Goal: Task Accomplishment & Management: Manage account settings

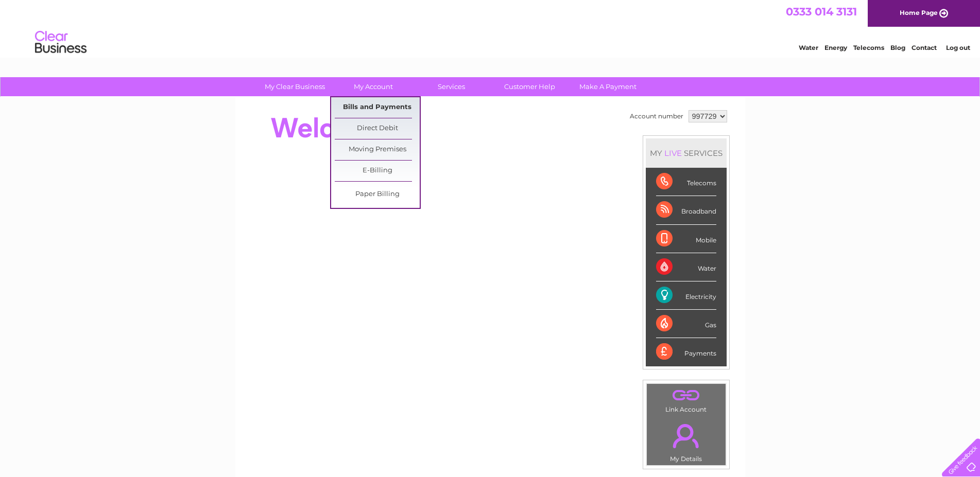
click at [389, 106] on link "Bills and Payments" at bounding box center [377, 107] width 85 height 21
click at [388, 109] on link "Bills and Payments" at bounding box center [377, 107] width 85 height 21
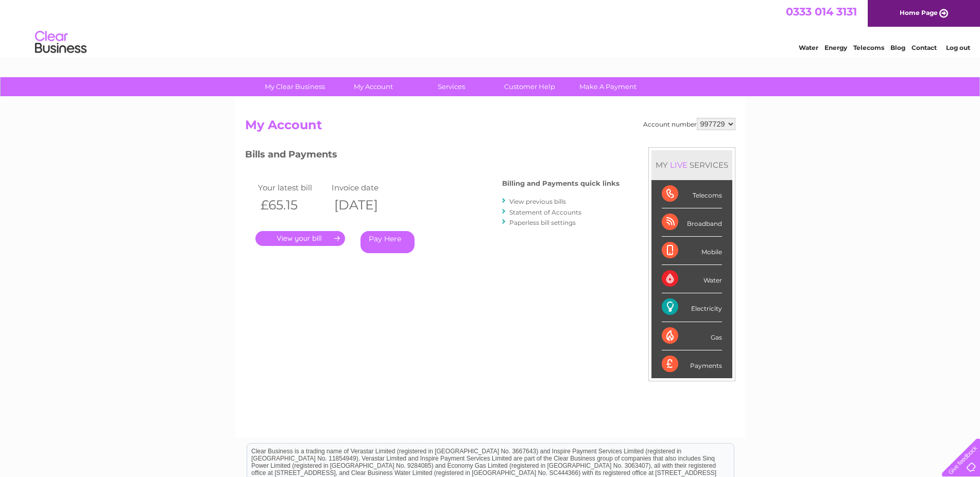
click at [313, 236] on link "." at bounding box center [300, 238] width 90 height 15
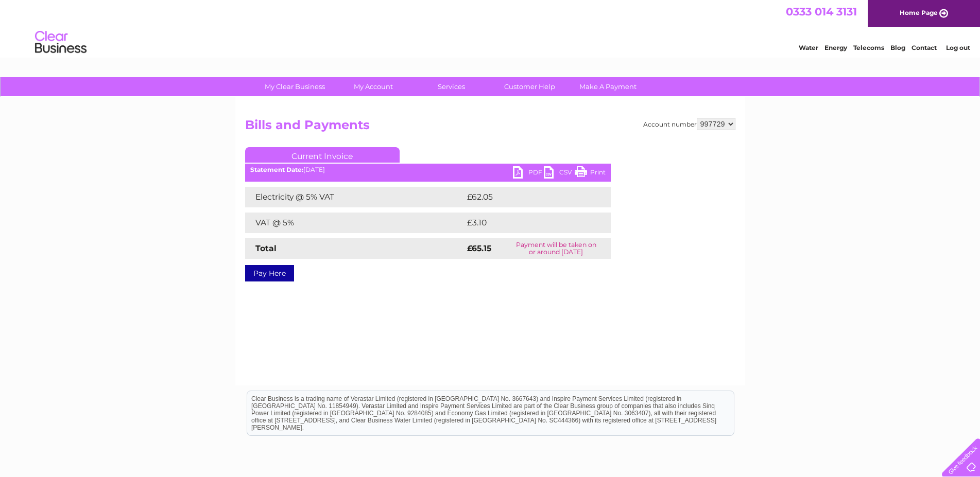
click at [535, 173] on link "PDF" at bounding box center [528, 173] width 31 height 15
